Goal: Task Accomplishment & Management: Use online tool/utility

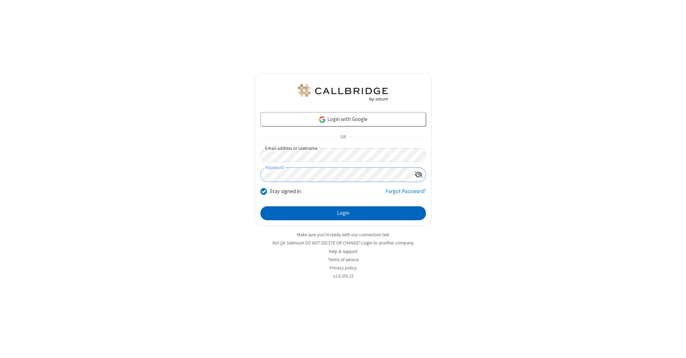
click at [343, 214] on button "Login" at bounding box center [342, 213] width 165 height 14
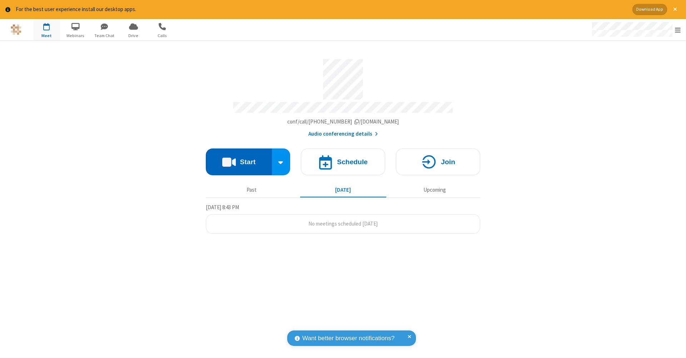
click at [239, 158] on button "Start" at bounding box center [239, 162] width 66 height 27
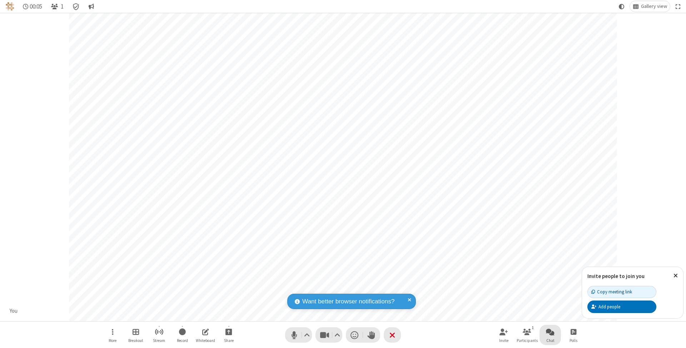
click at [550, 332] on span "Open chat" at bounding box center [550, 331] width 9 height 9
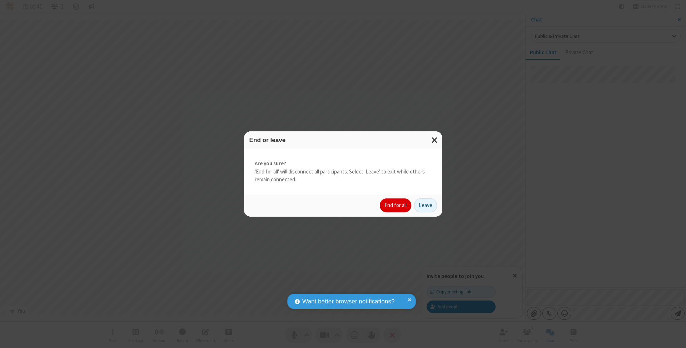
click at [396, 205] on button "End for all" at bounding box center [395, 206] width 31 height 14
